Goal: Transaction & Acquisition: Subscribe to service/newsletter

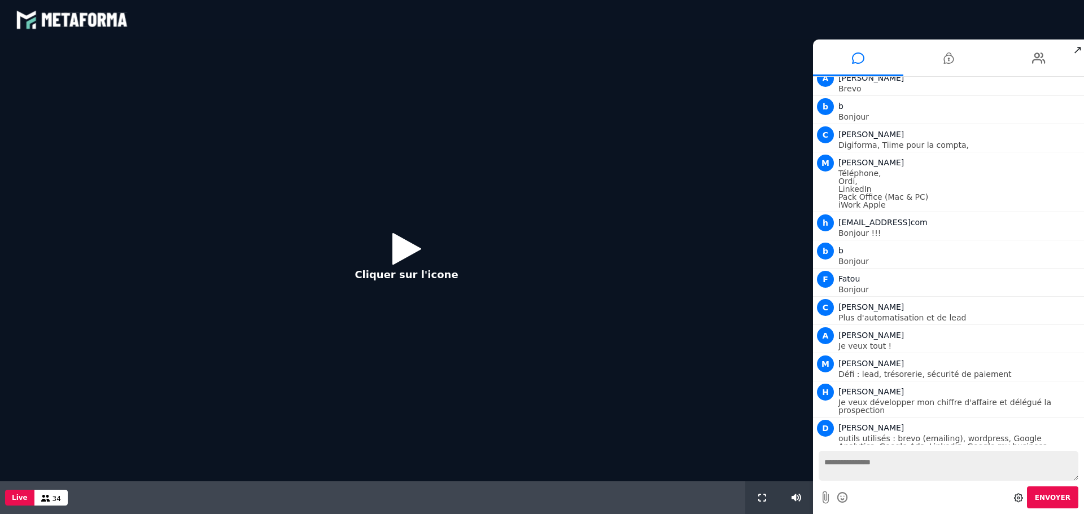
scroll to position [461, 0]
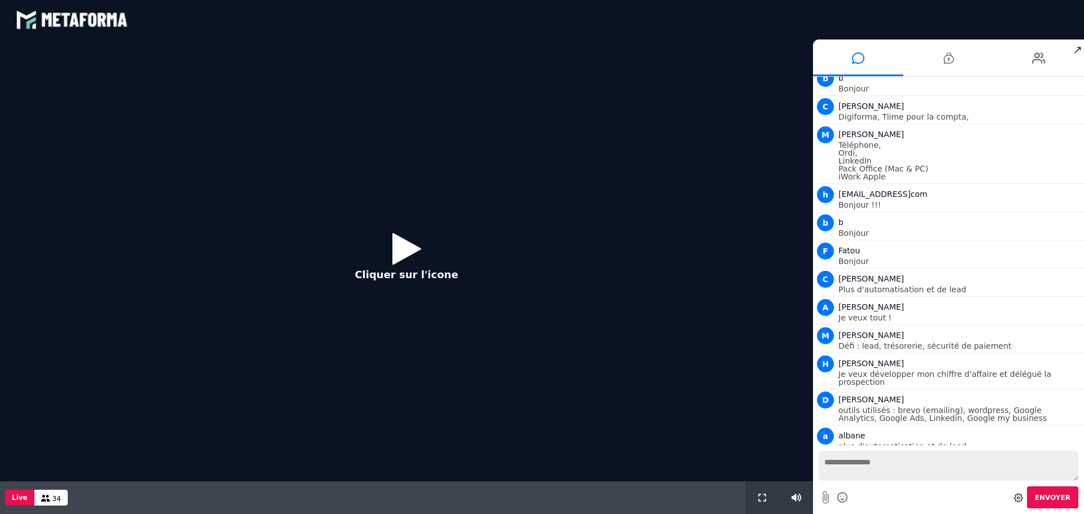
click at [392, 240] on icon at bounding box center [406, 248] width 29 height 37
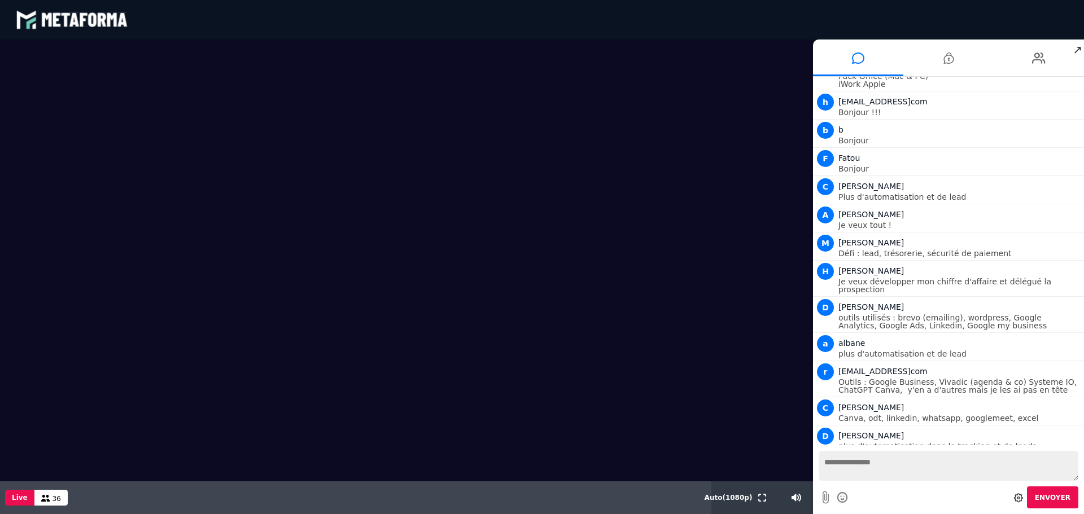
scroll to position [590, 0]
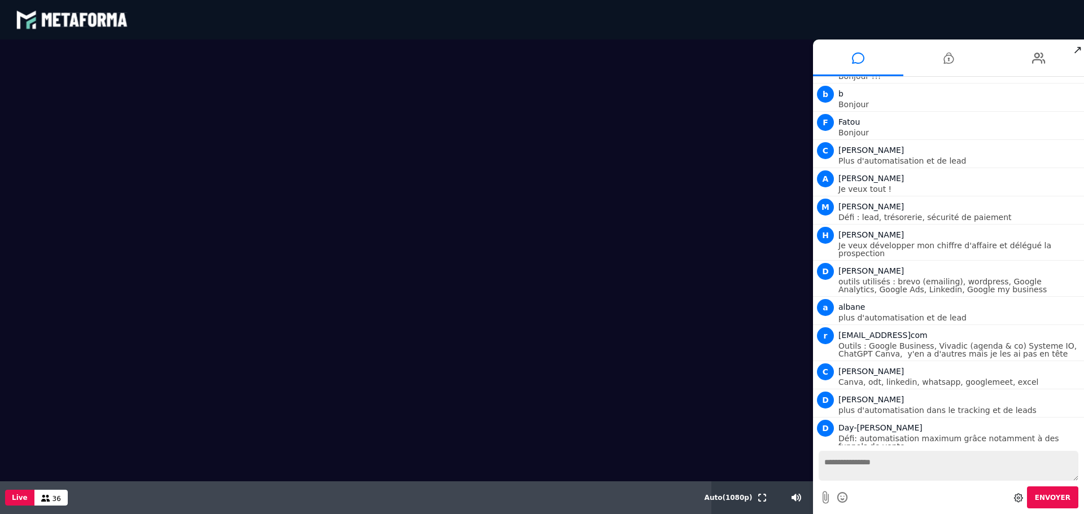
click at [846, 392] on textarea at bounding box center [949, 466] width 260 height 30
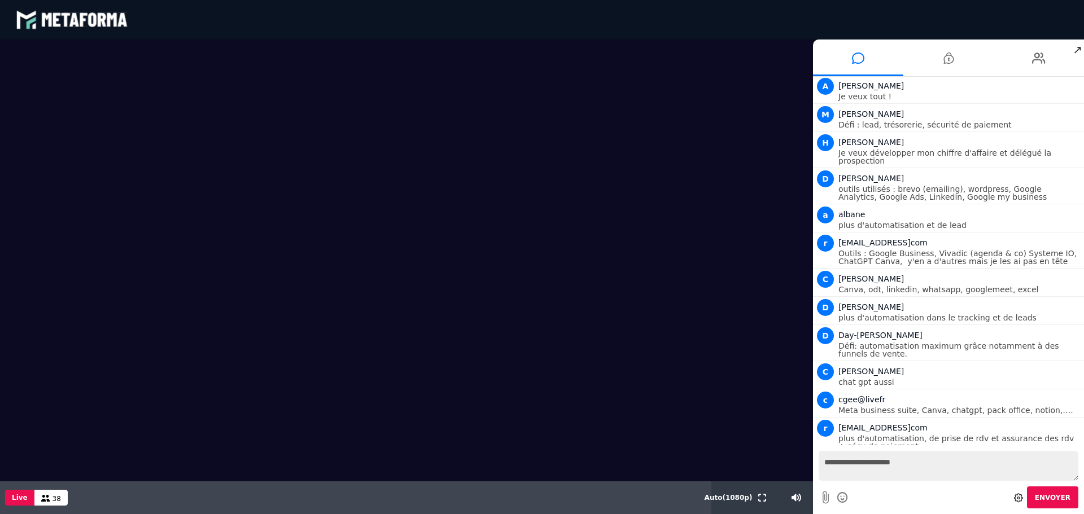
scroll to position [710, 0]
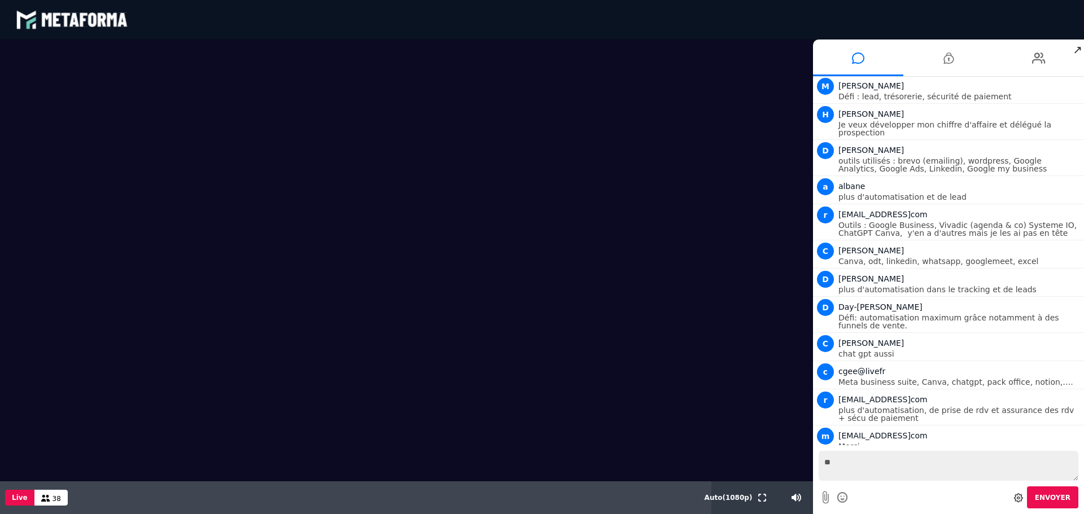
type textarea "*"
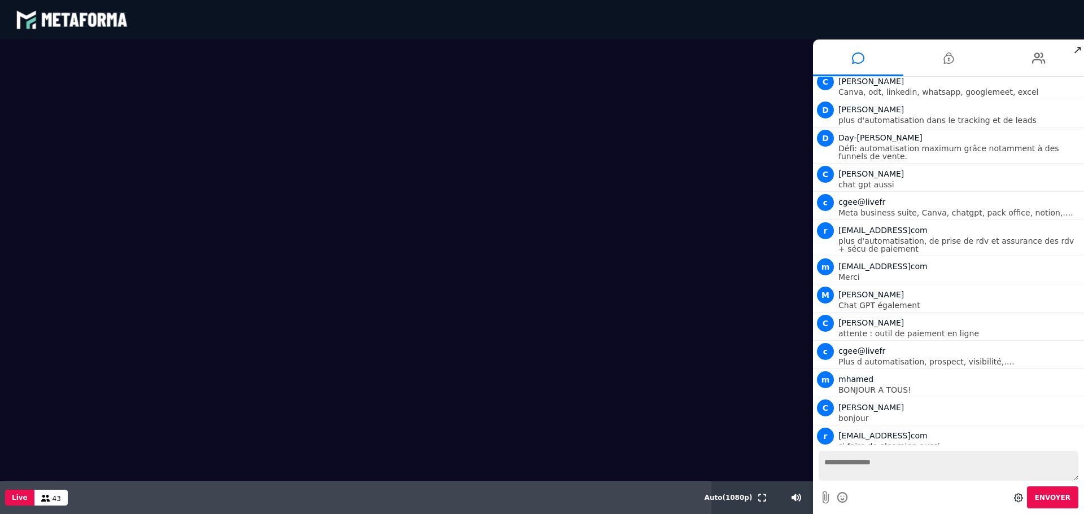
scroll to position [924, 0]
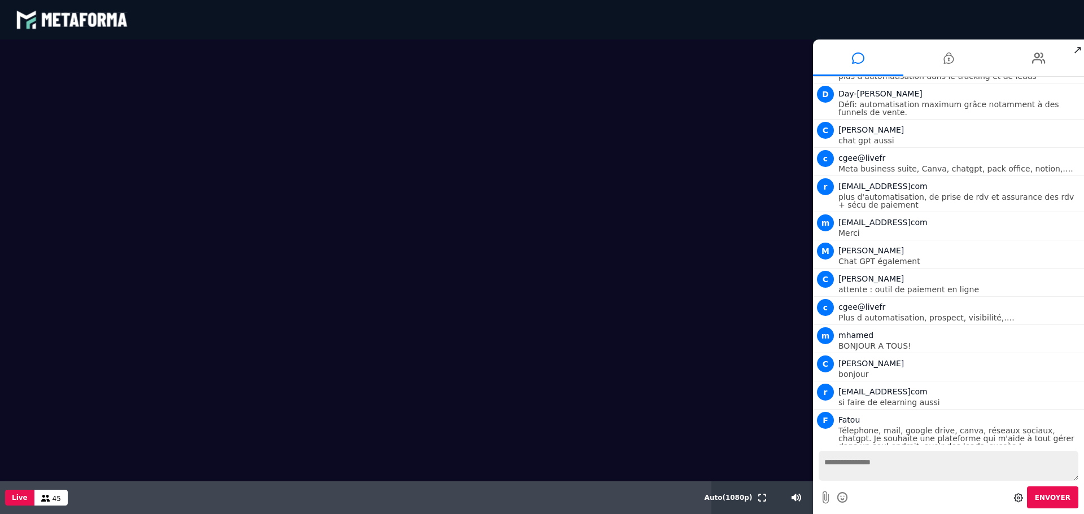
click at [867, 49] on span "↗" at bounding box center [1077, 50] width 13 height 20
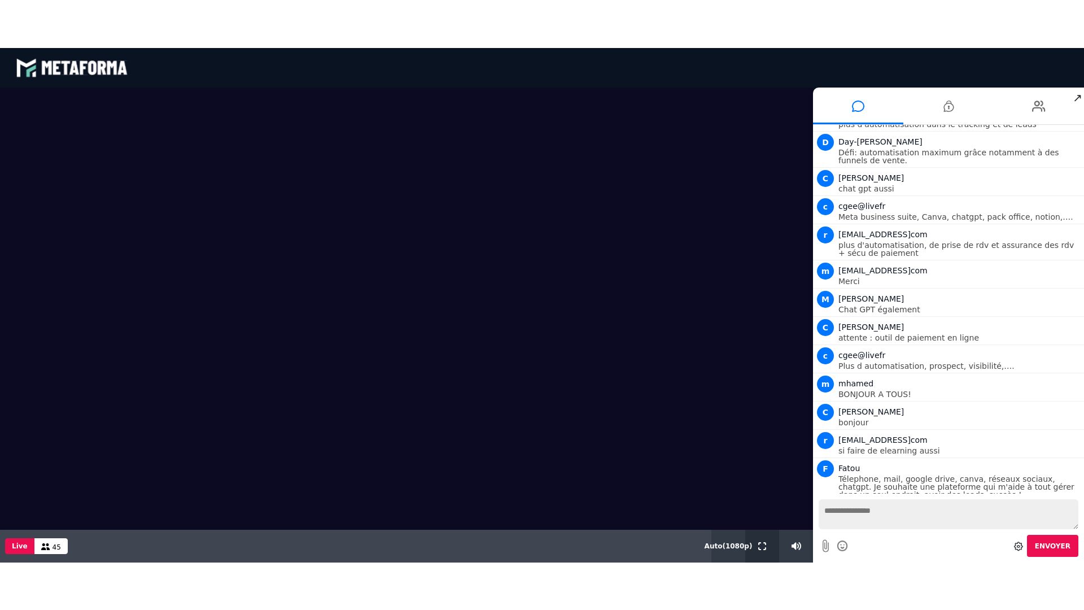
drag, startPoint x: 758, startPoint y: 547, endPoint x: 758, endPoint y: 615, distance: 68.3
click at [758, 392] on button at bounding box center [762, 545] width 12 height 33
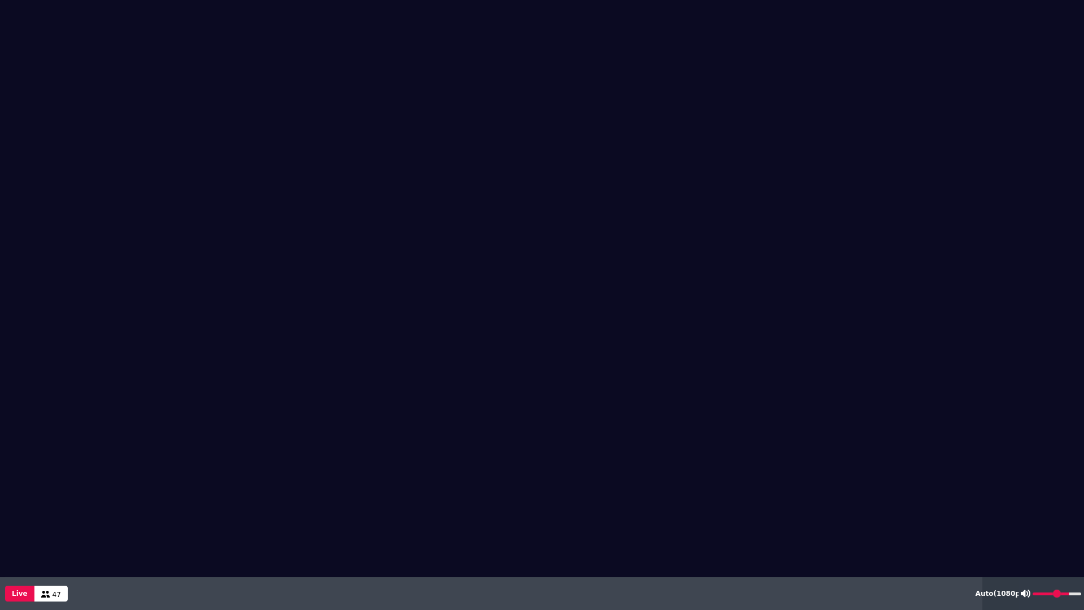
type input "***"
click at [867, 392] on input "range" at bounding box center [1057, 593] width 49 height 3
click at [867, 392] on button at bounding box center [1033, 593] width 12 height 33
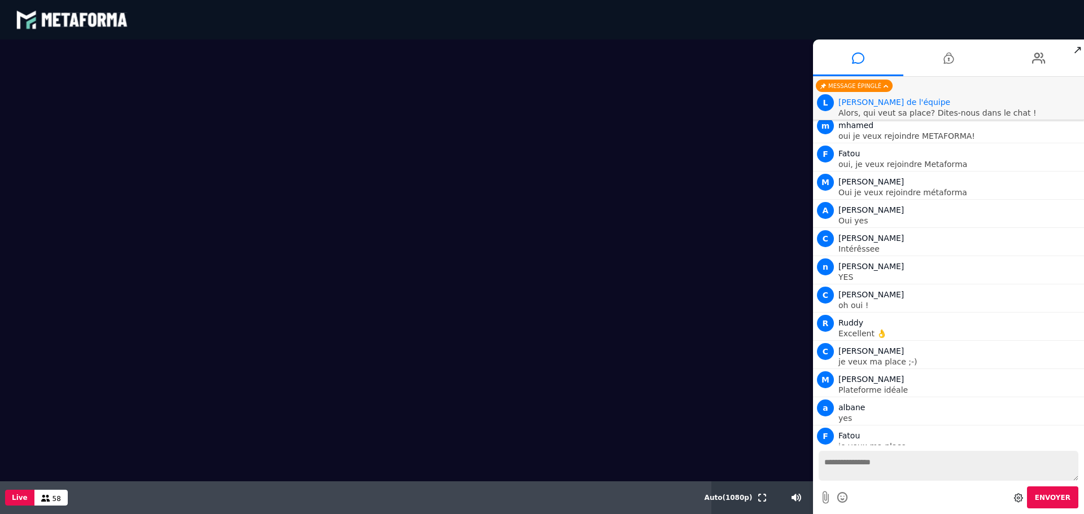
scroll to position [2860, 0]
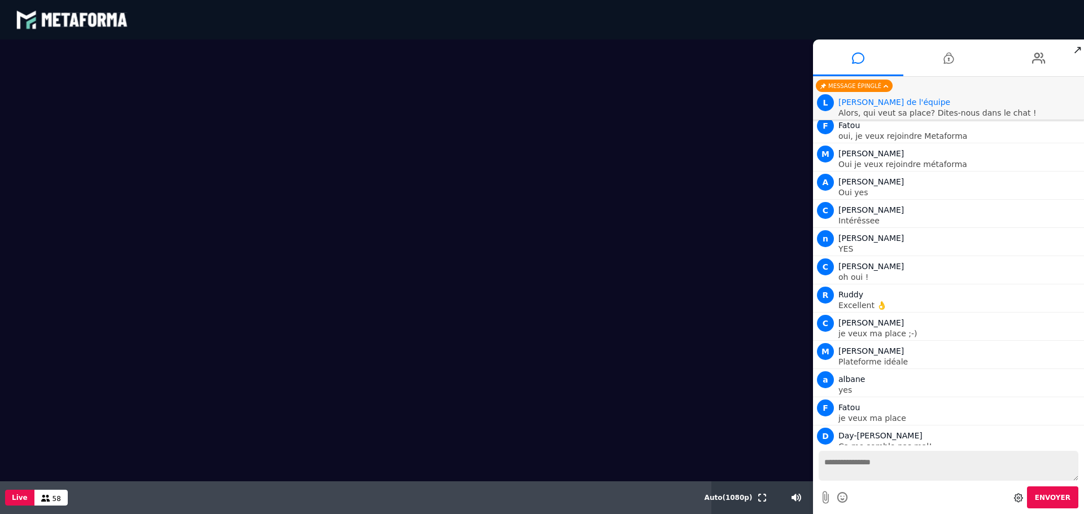
click at [833, 392] on textarea at bounding box center [949, 466] width 260 height 30
type textarea "**********"
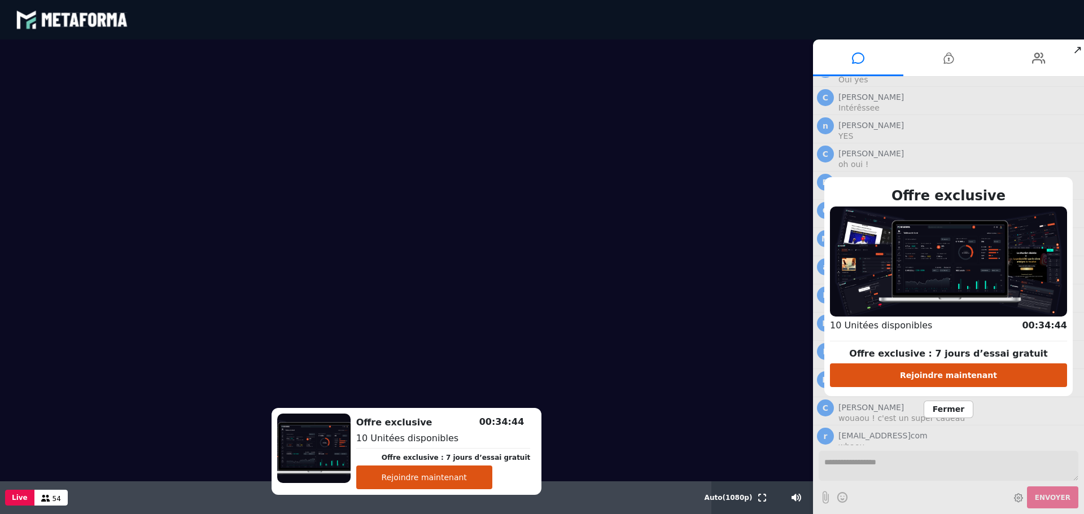
scroll to position [3001, 0]
click at [446, 392] on button "Rejoindre maintenant" at bounding box center [424, 478] width 136 height 24
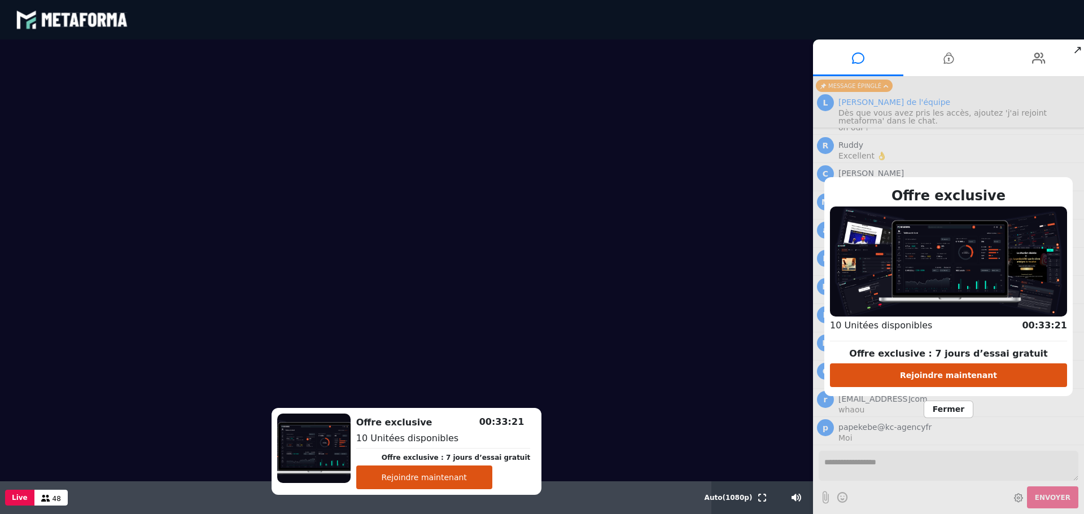
scroll to position [3001, 0]
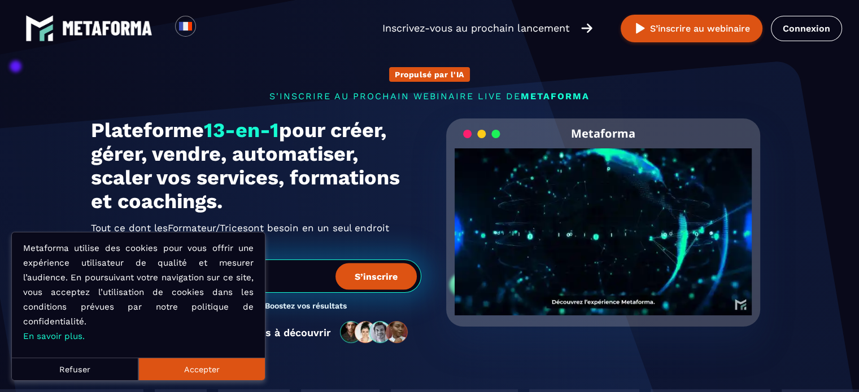
click at [159, 369] on button "Accepter" at bounding box center [201, 369] width 126 height 23
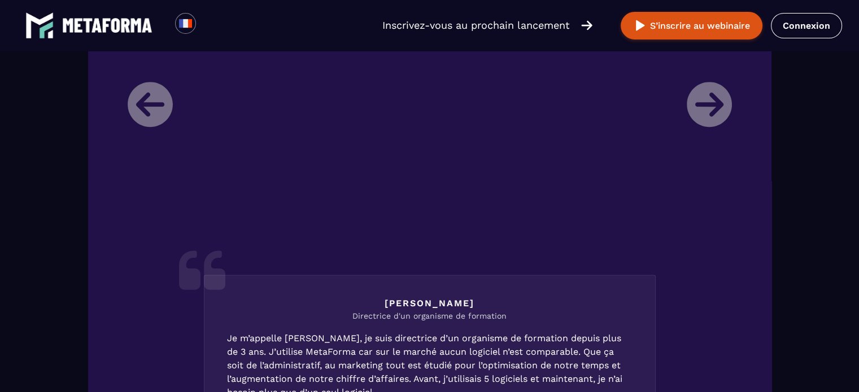
scroll to position [1468, 0]
